Goal: Navigation & Orientation: Find specific page/section

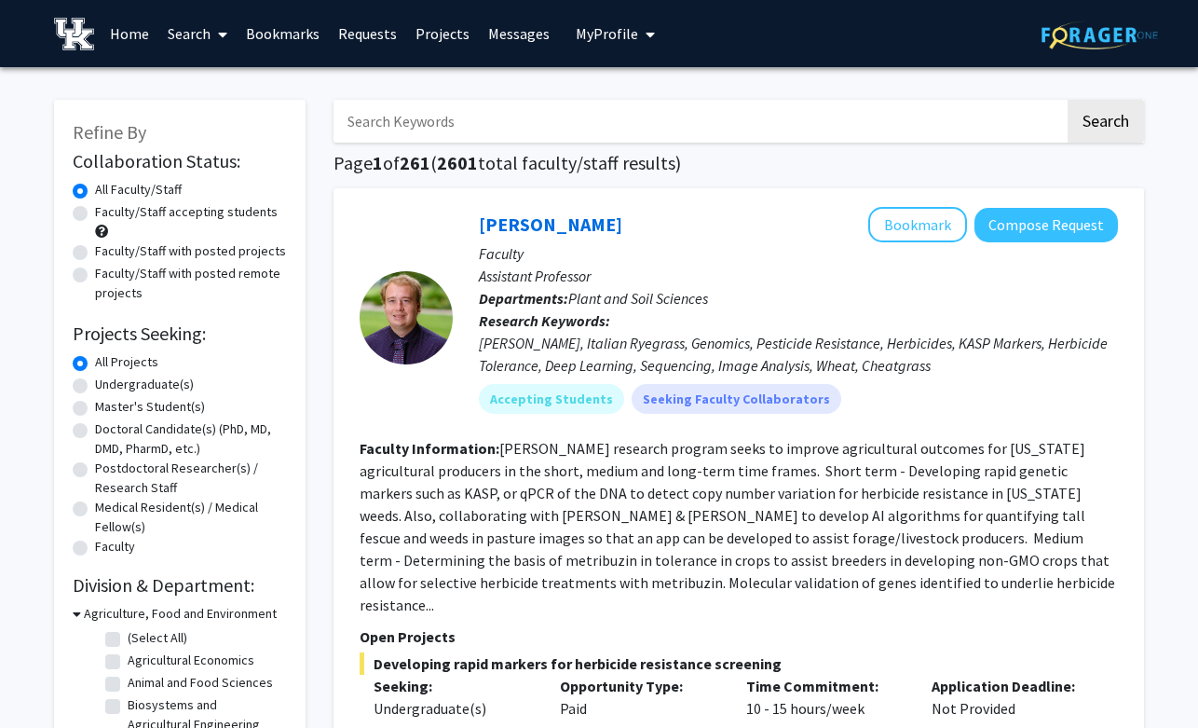
click at [609, 35] on span "My Profile" at bounding box center [607, 33] width 62 height 19
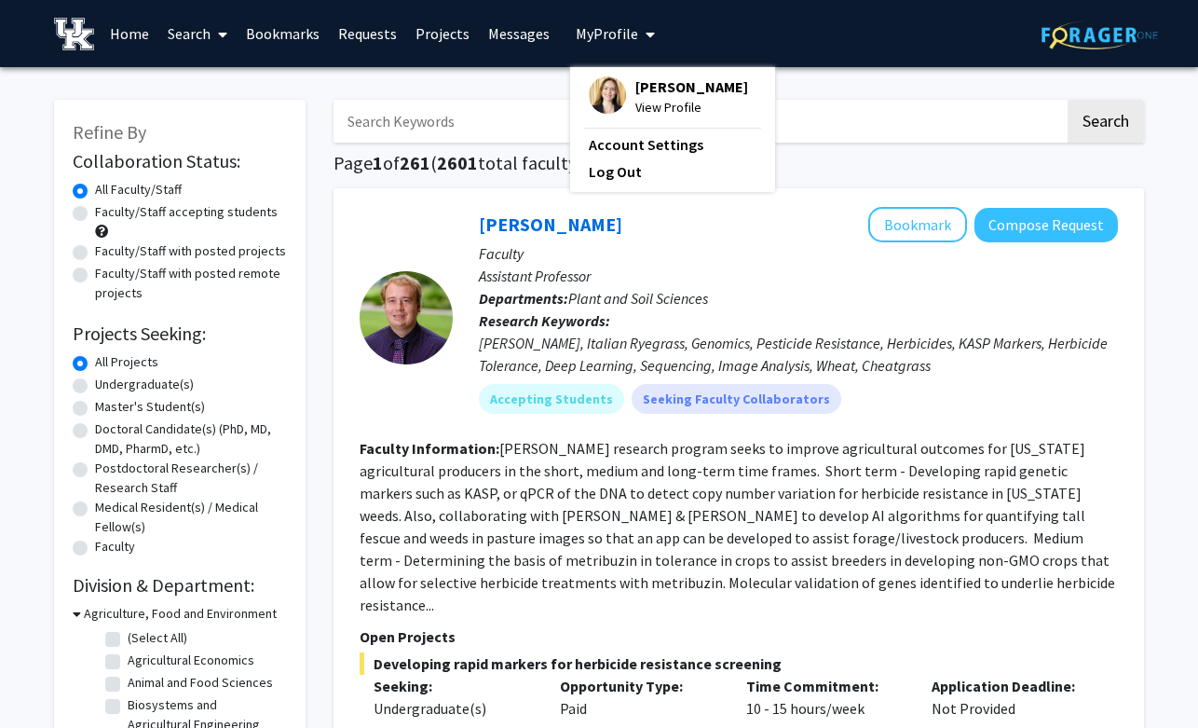
click at [595, 99] on img at bounding box center [607, 94] width 37 height 37
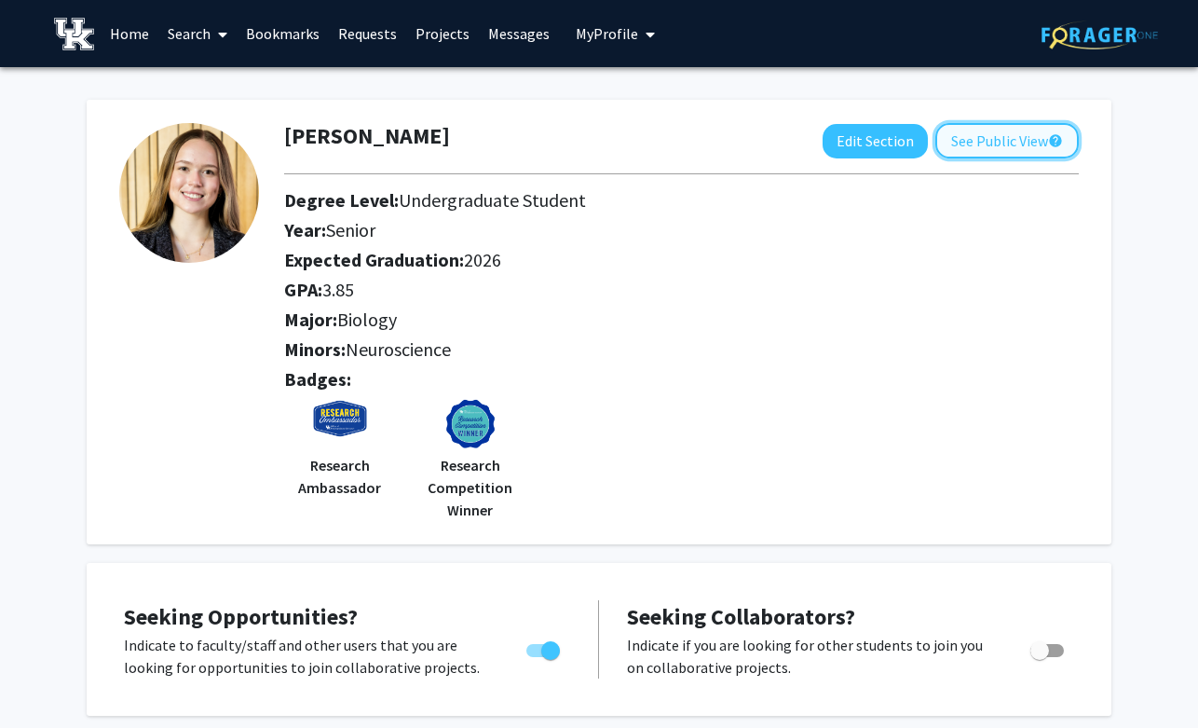
click at [1019, 135] on button "See Public View help" at bounding box center [1008, 140] width 144 height 35
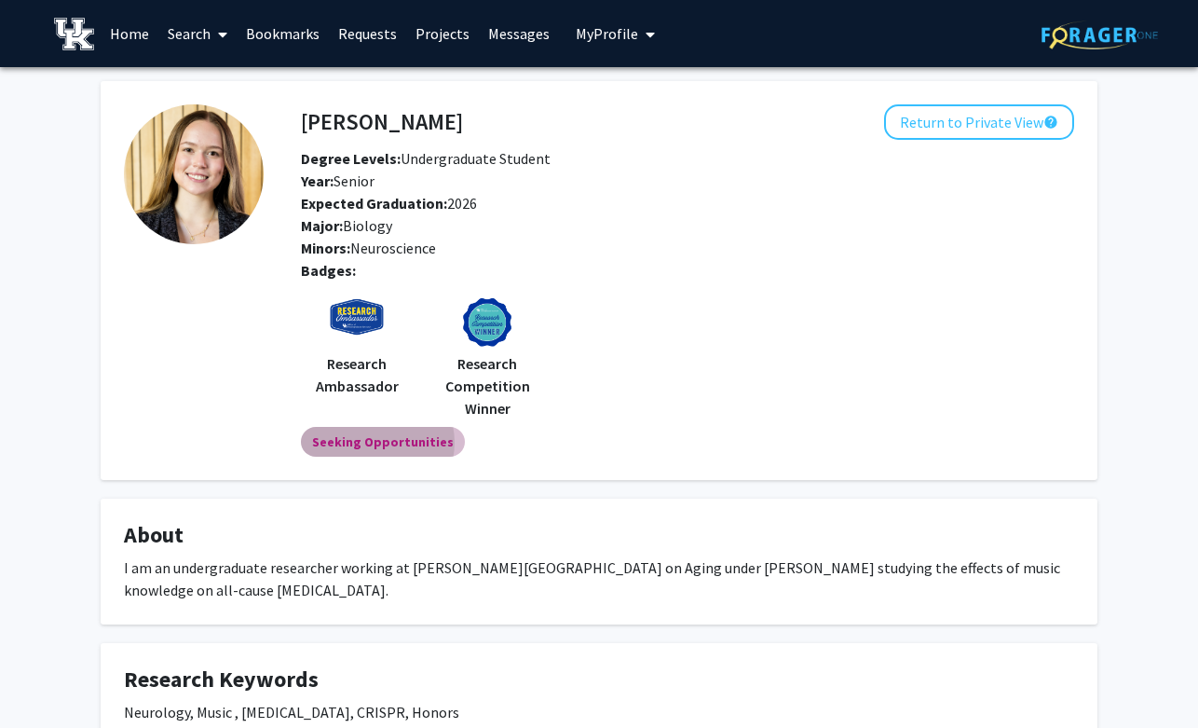
click at [376, 443] on mat-chip "Seeking Opportunities" at bounding box center [383, 442] width 164 height 30
click at [117, 32] on link "Home" at bounding box center [130, 33] width 58 height 65
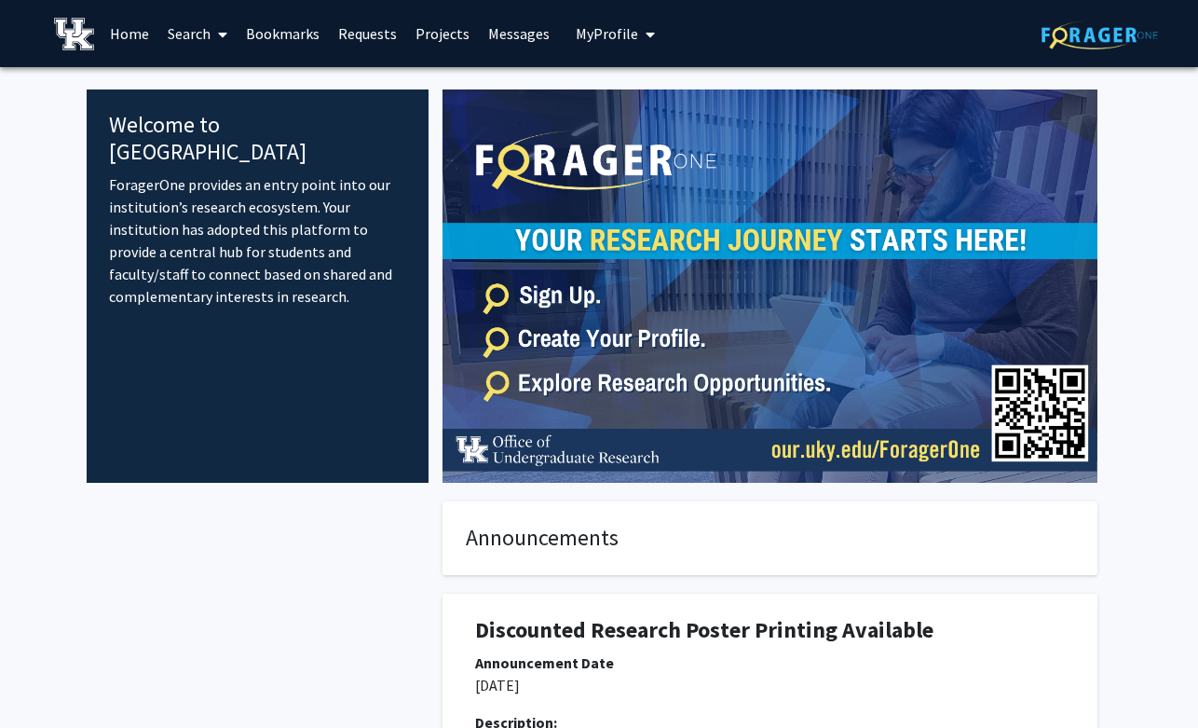
click at [197, 22] on link "Search" at bounding box center [197, 33] width 78 height 65
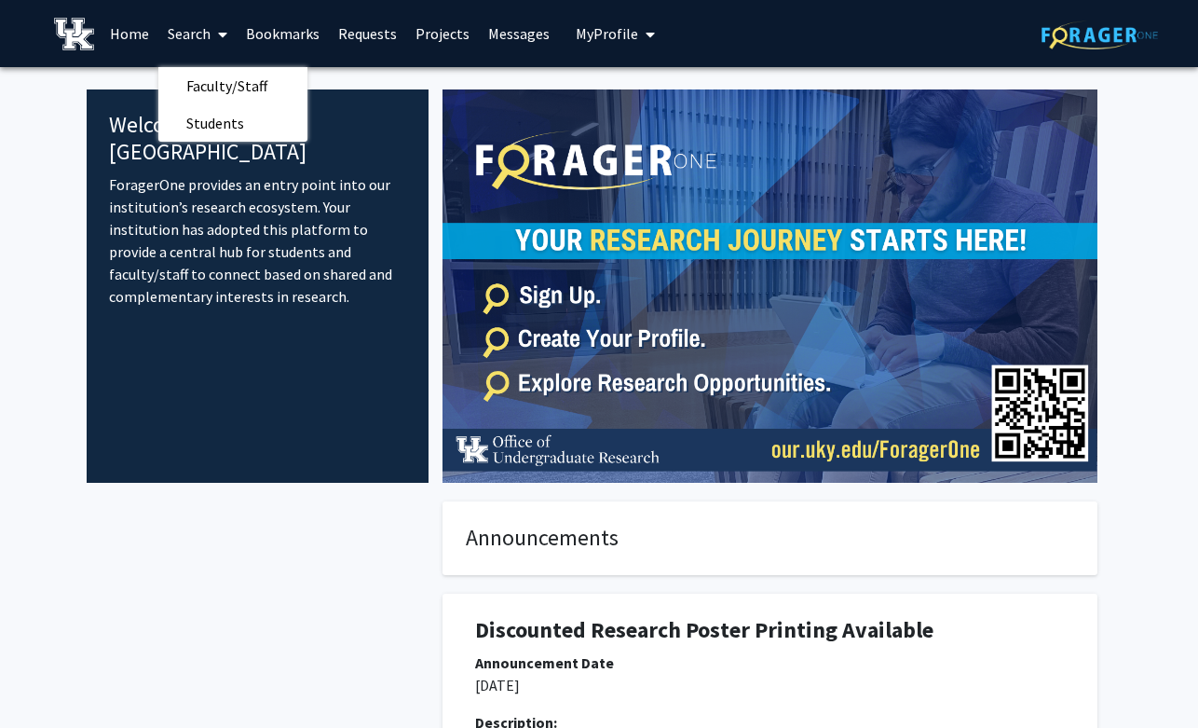
click at [297, 35] on link "Bookmarks" at bounding box center [283, 33] width 92 height 65
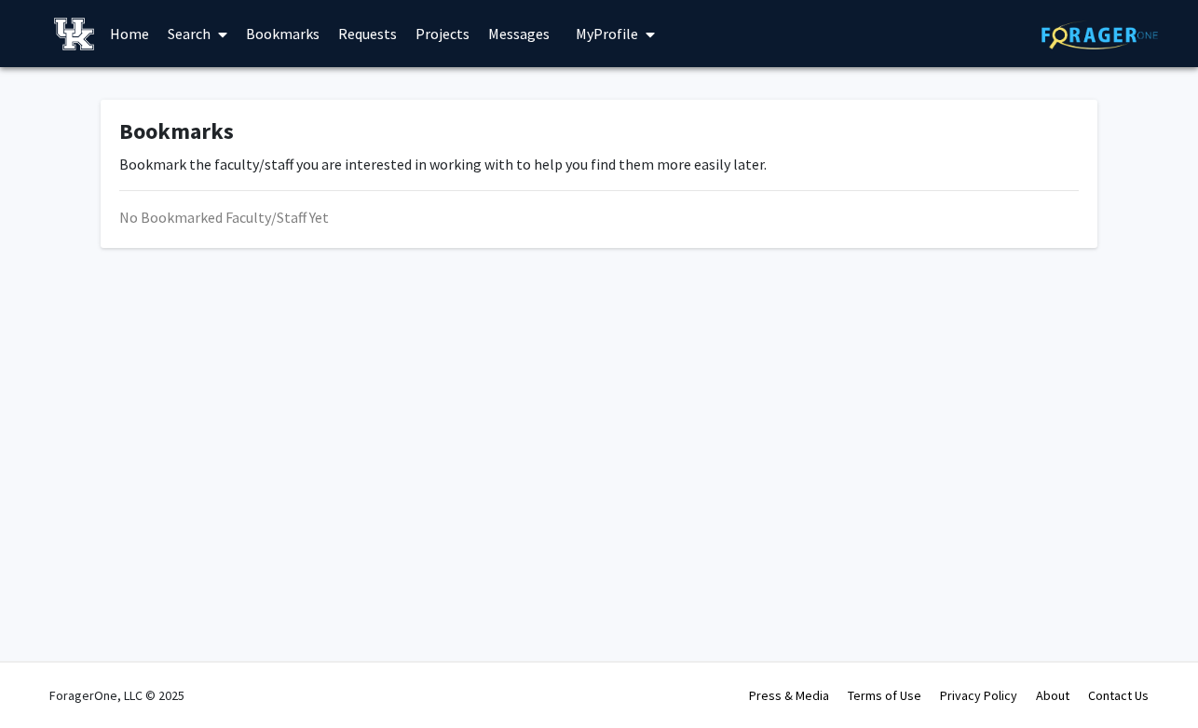
click at [354, 32] on link "Requests" at bounding box center [367, 33] width 77 height 65
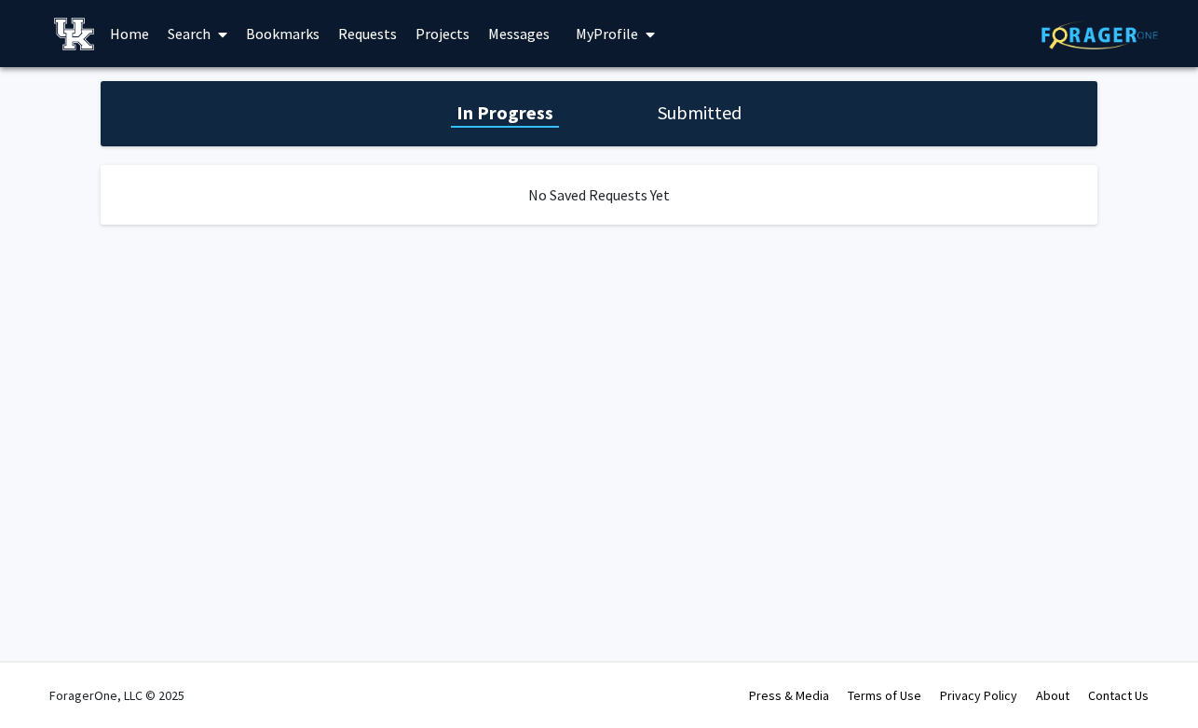
click at [432, 42] on link "Projects" at bounding box center [442, 33] width 73 height 65
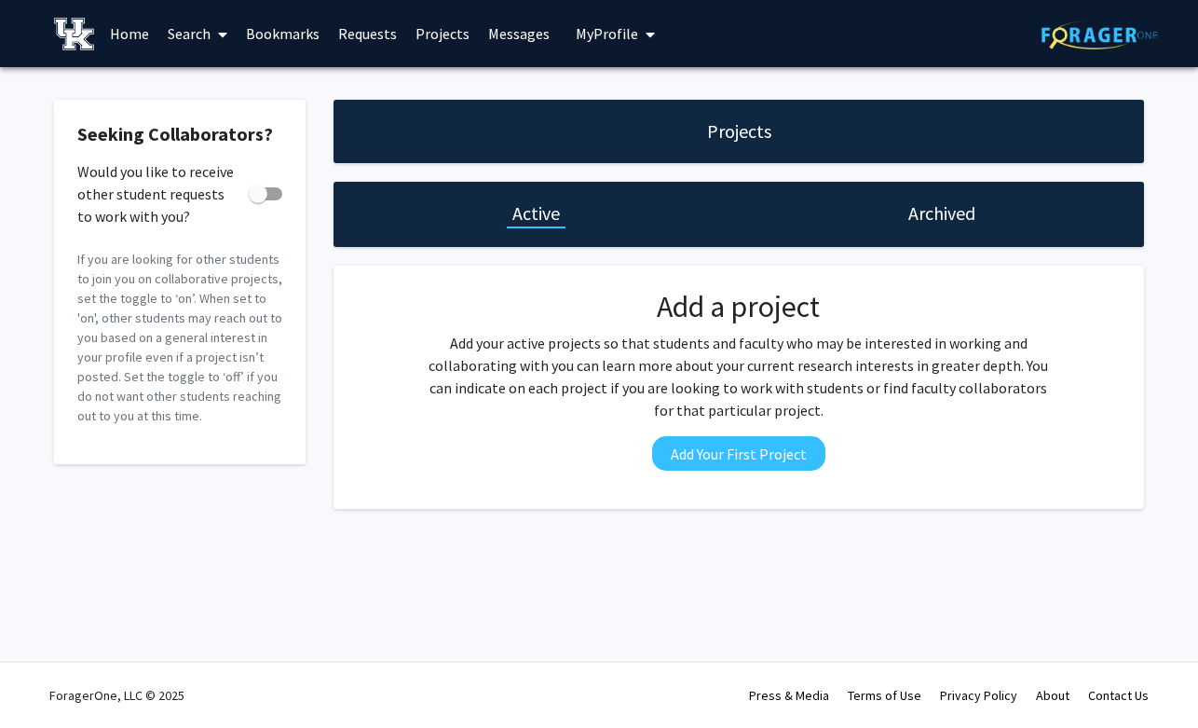
click at [899, 226] on div "Archived" at bounding box center [941, 214] width 405 height 65
click at [914, 220] on h1 "Archived" at bounding box center [942, 213] width 67 height 26
